Goal: Transaction & Acquisition: Purchase product/service

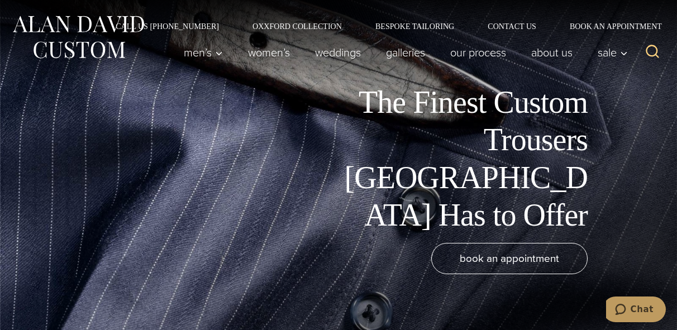
click at [284, 199] on div "The Finest Custom Trousers [GEOGRAPHIC_DATA] Has to Offer" at bounding box center [321, 159] width 621 height 150
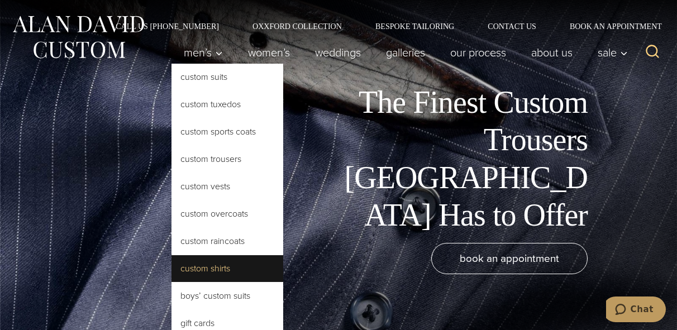
click at [203, 269] on link "Custom Shirts" at bounding box center [227, 268] width 112 height 27
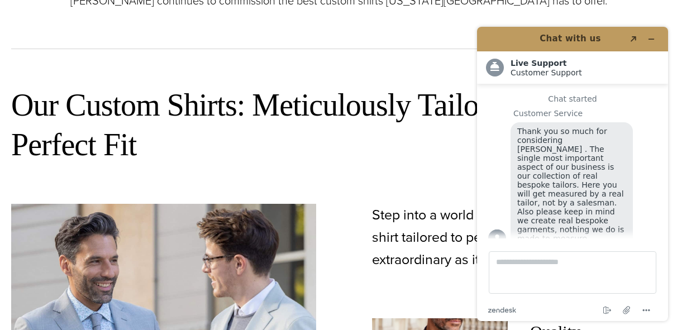
scroll to position [21, 0]
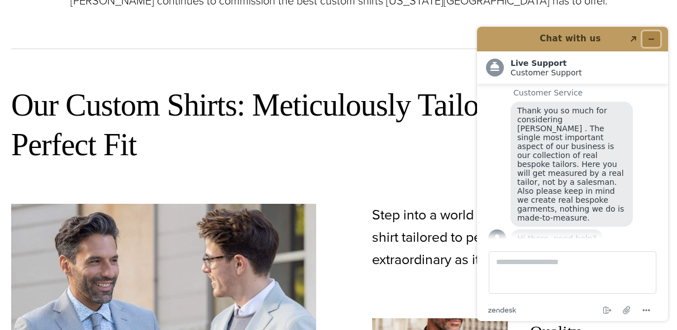
click at [649, 38] on icon "Minimize widget" at bounding box center [651, 39] width 8 height 8
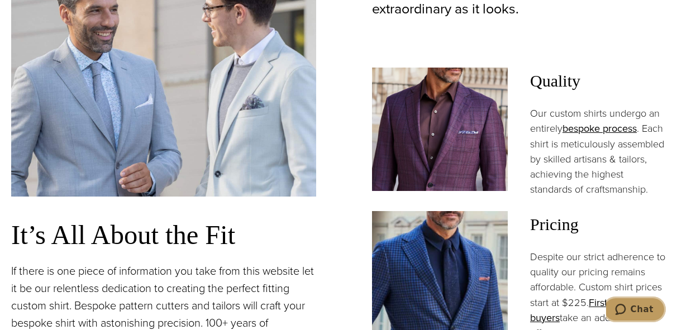
scroll to position [702, 0]
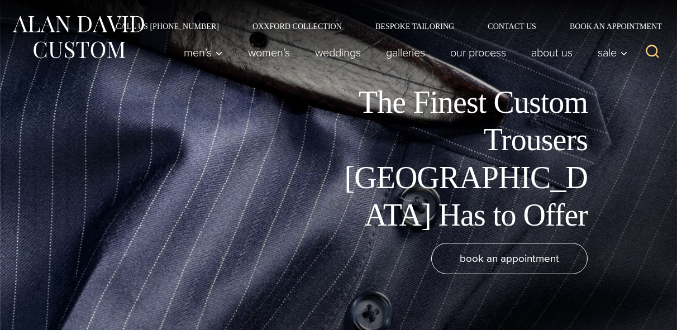
drag, startPoint x: 0, startPoint y: 0, endPoint x: 256, endPoint y: 165, distance: 304.5
click at [256, 165] on div "The Finest Custom Trousers [GEOGRAPHIC_DATA] Has to Offer" at bounding box center [321, 159] width 621 height 150
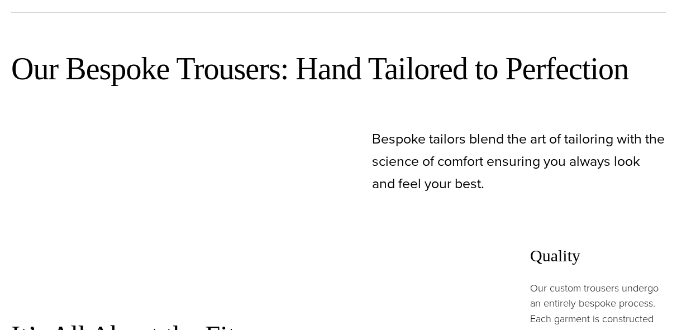
scroll to position [536, 0]
